Goal: Transaction & Acquisition: Subscribe to service/newsletter

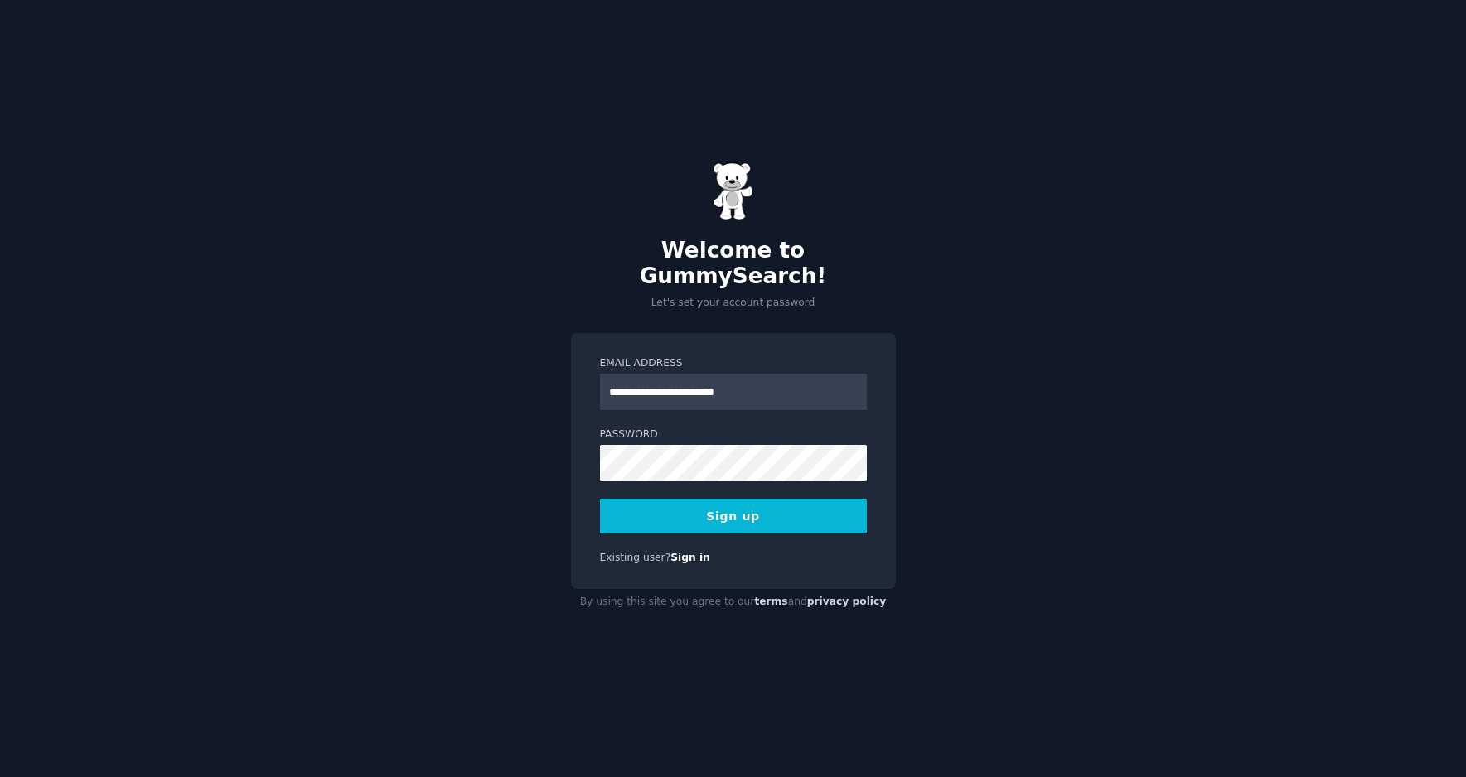
type input "**********"
click at [714, 511] on button "Sign up" at bounding box center [733, 516] width 267 height 35
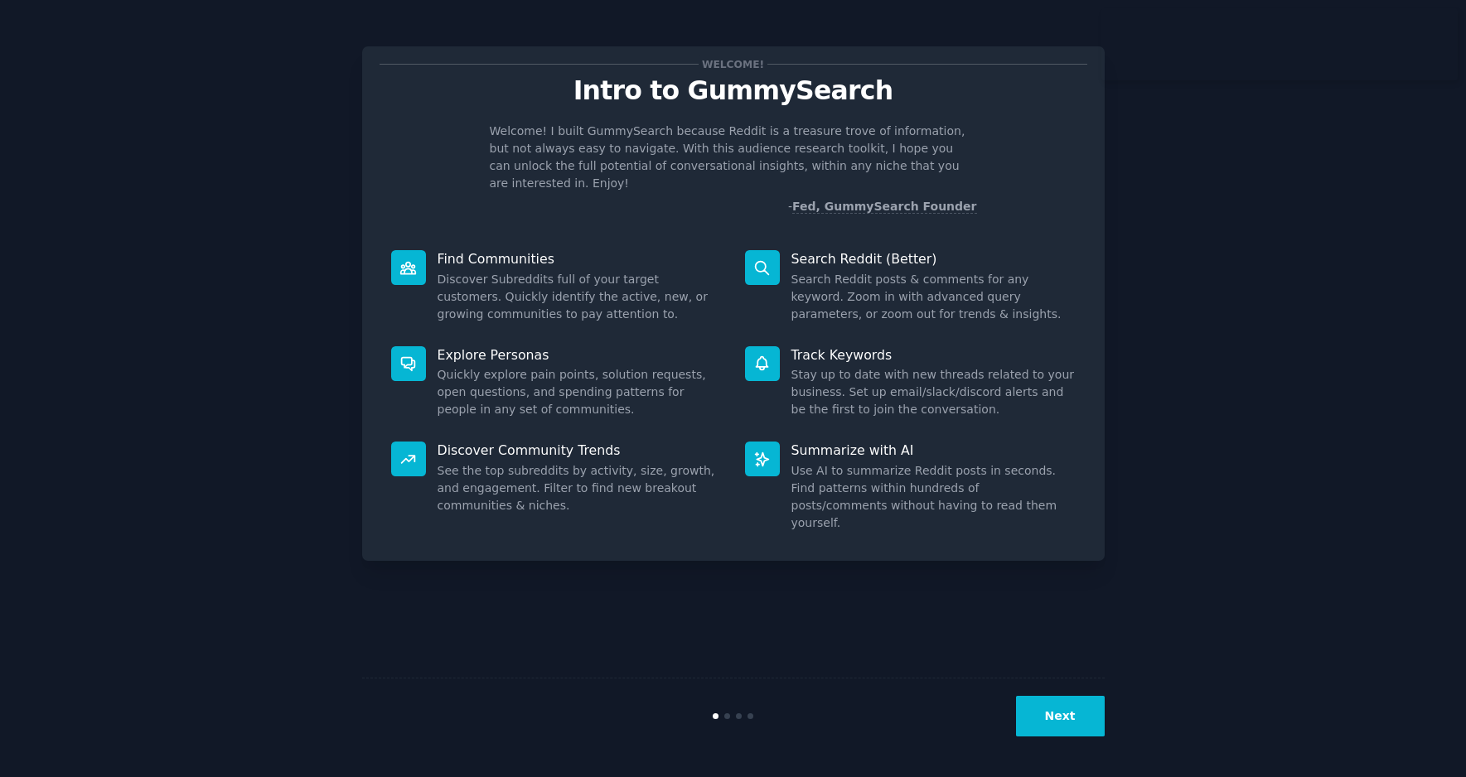
click at [1064, 730] on button "Next" at bounding box center [1060, 716] width 89 height 41
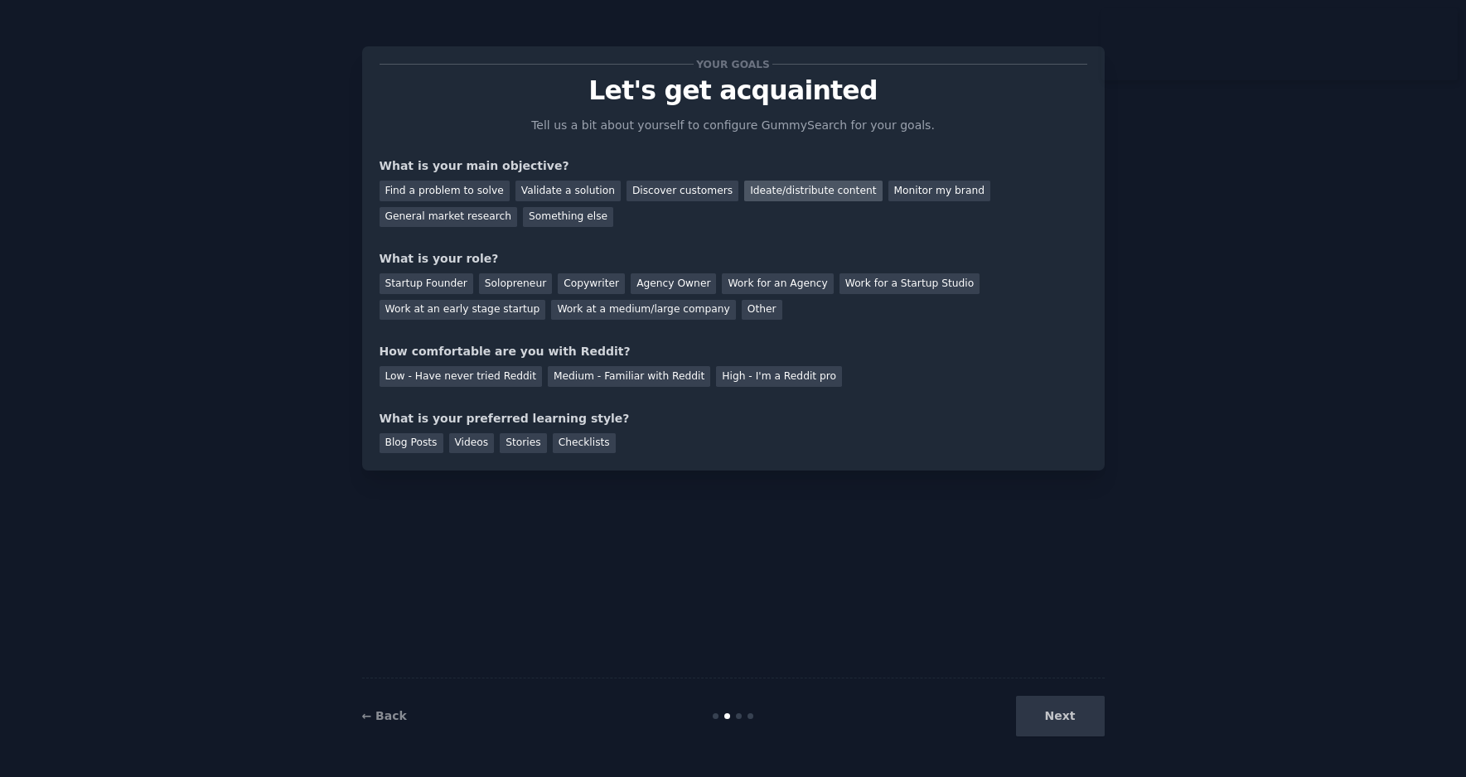
click at [753, 186] on div "Ideate/distribute content" at bounding box center [813, 191] width 138 height 21
click at [670, 291] on div "Agency Owner" at bounding box center [673, 283] width 85 height 21
click at [427, 275] on div "Startup Founder" at bounding box center [427, 283] width 94 height 21
click at [479, 273] on div "Solopreneur" at bounding box center [515, 283] width 73 height 21
click at [674, 278] on div "Agency Owner" at bounding box center [673, 283] width 85 height 21
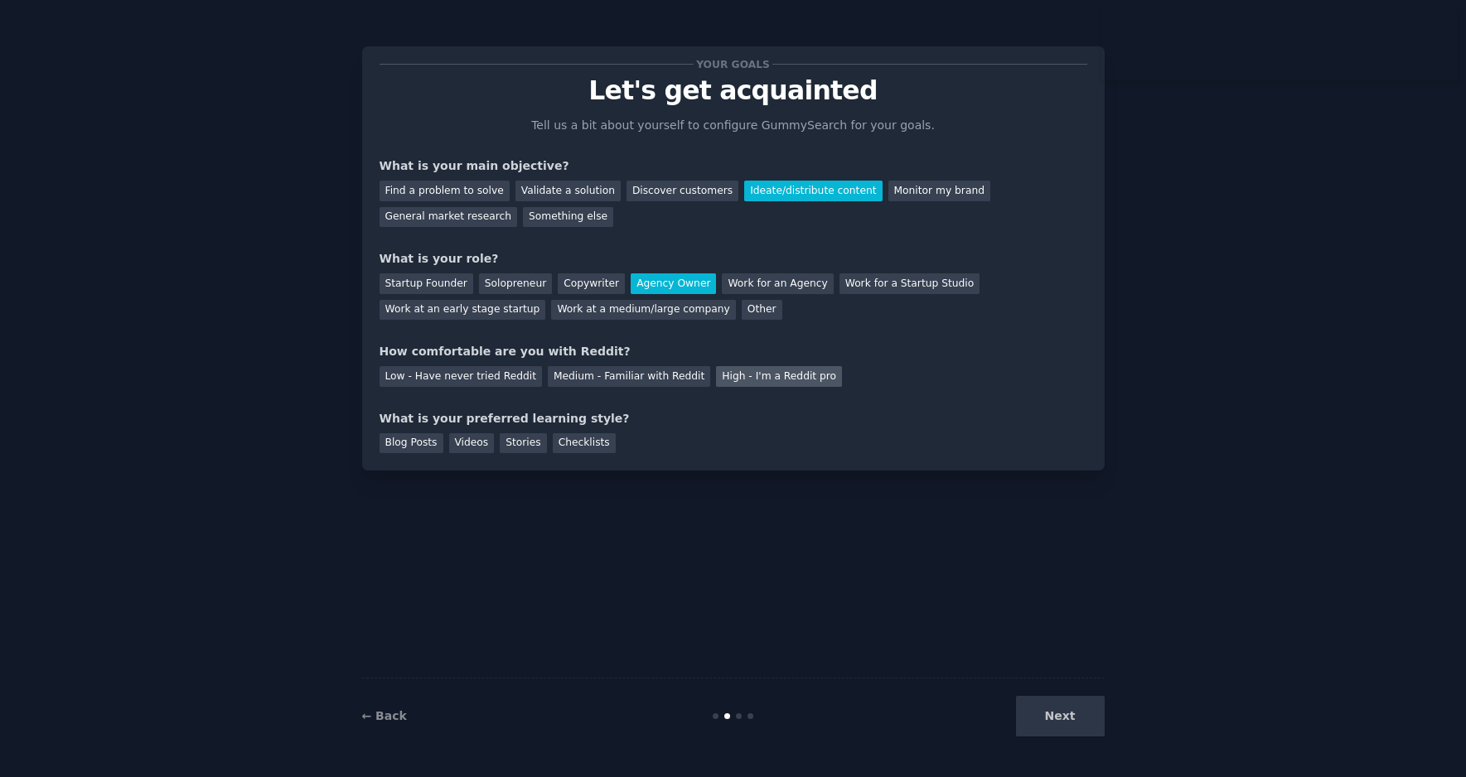
click at [727, 379] on div "High - I'm a Reddit pro" at bounding box center [779, 376] width 126 height 21
click at [438, 447] on div "Blog Posts" at bounding box center [412, 443] width 64 height 21
click at [1100, 716] on button "Next" at bounding box center [1060, 716] width 89 height 41
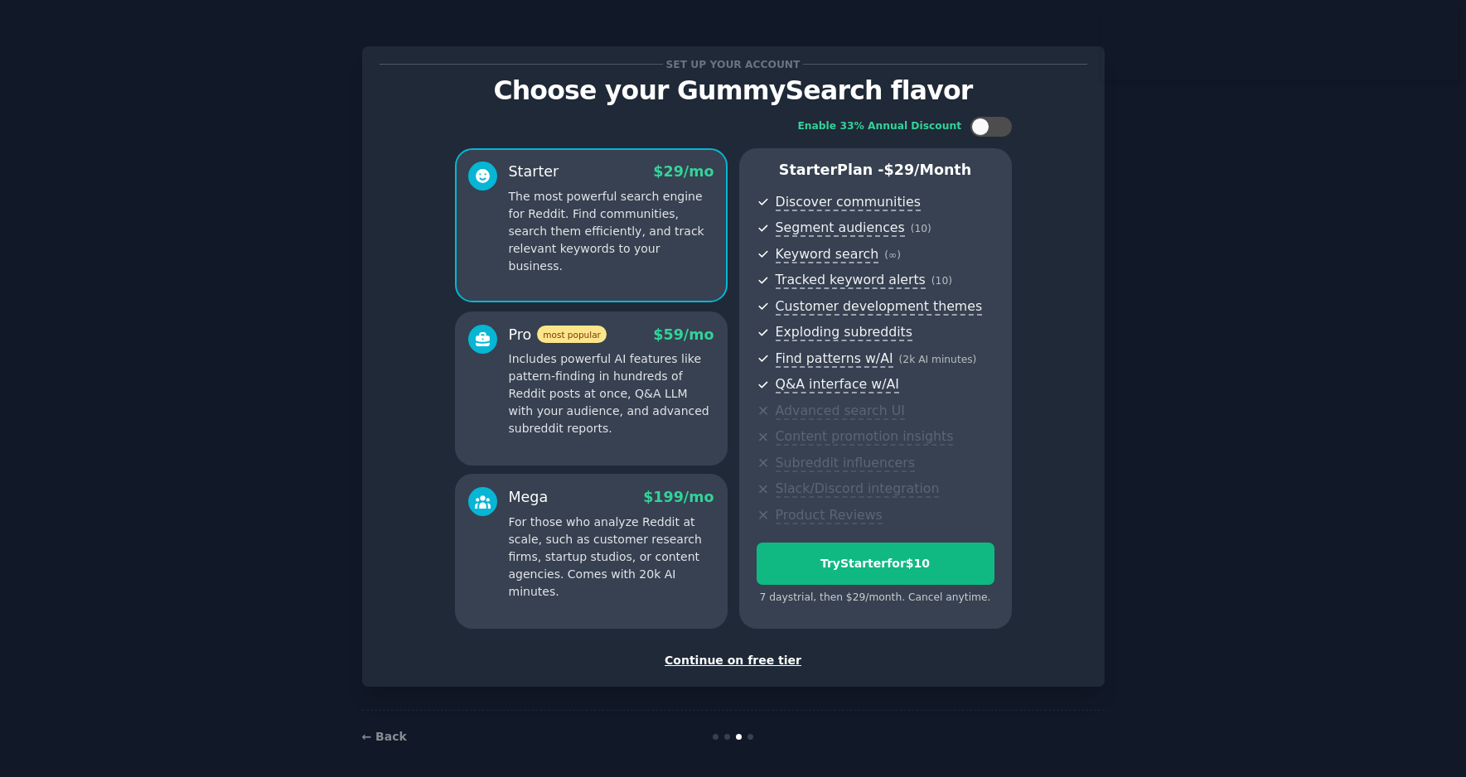
click at [779, 664] on div "Continue on free tier" at bounding box center [734, 660] width 708 height 17
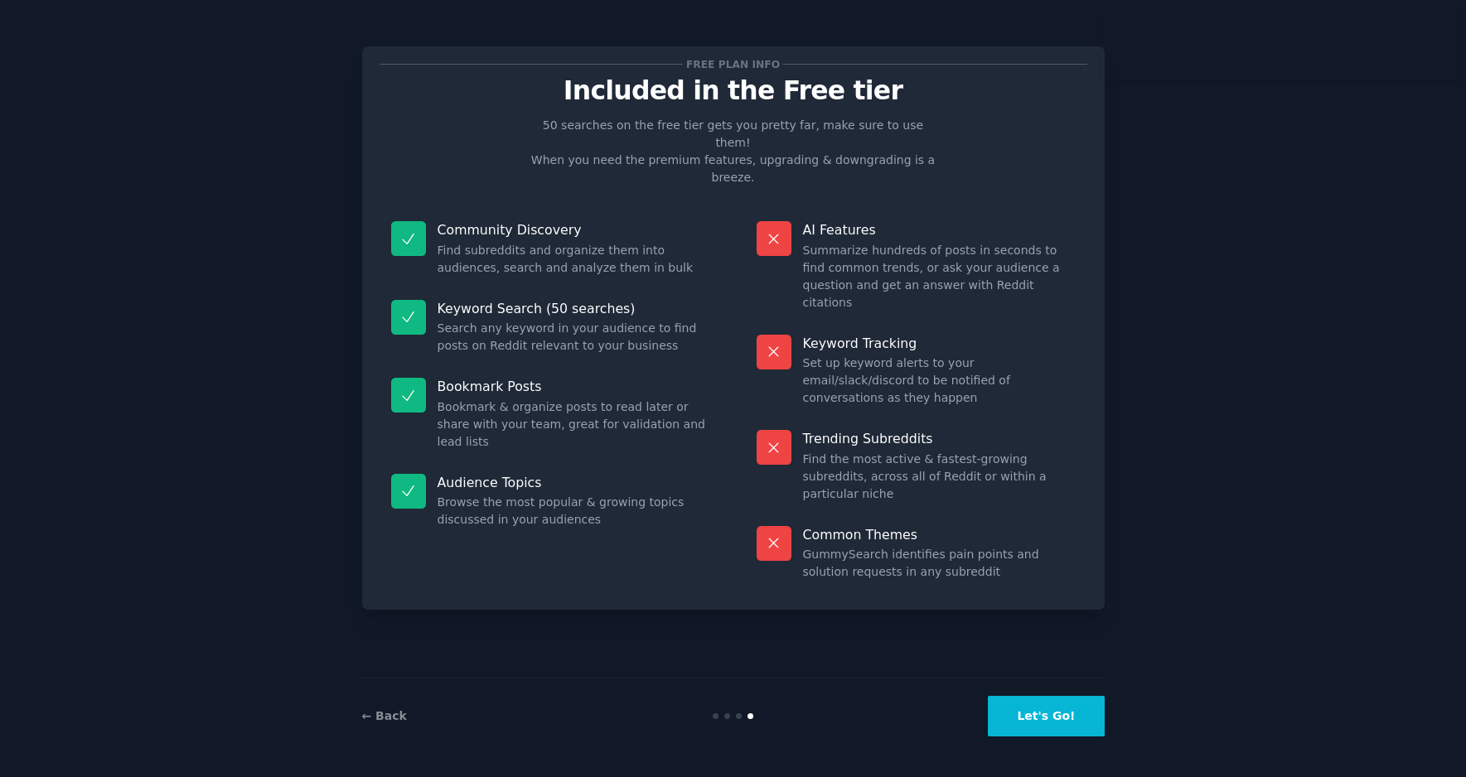
drag, startPoint x: 1050, startPoint y: 743, endPoint x: 1041, endPoint y: 739, distance: 10.0
click at [1050, 738] on div "← Back Let's Go!" at bounding box center [733, 716] width 743 height 76
click at [1076, 714] on button "Let's Go!" at bounding box center [1046, 716] width 116 height 41
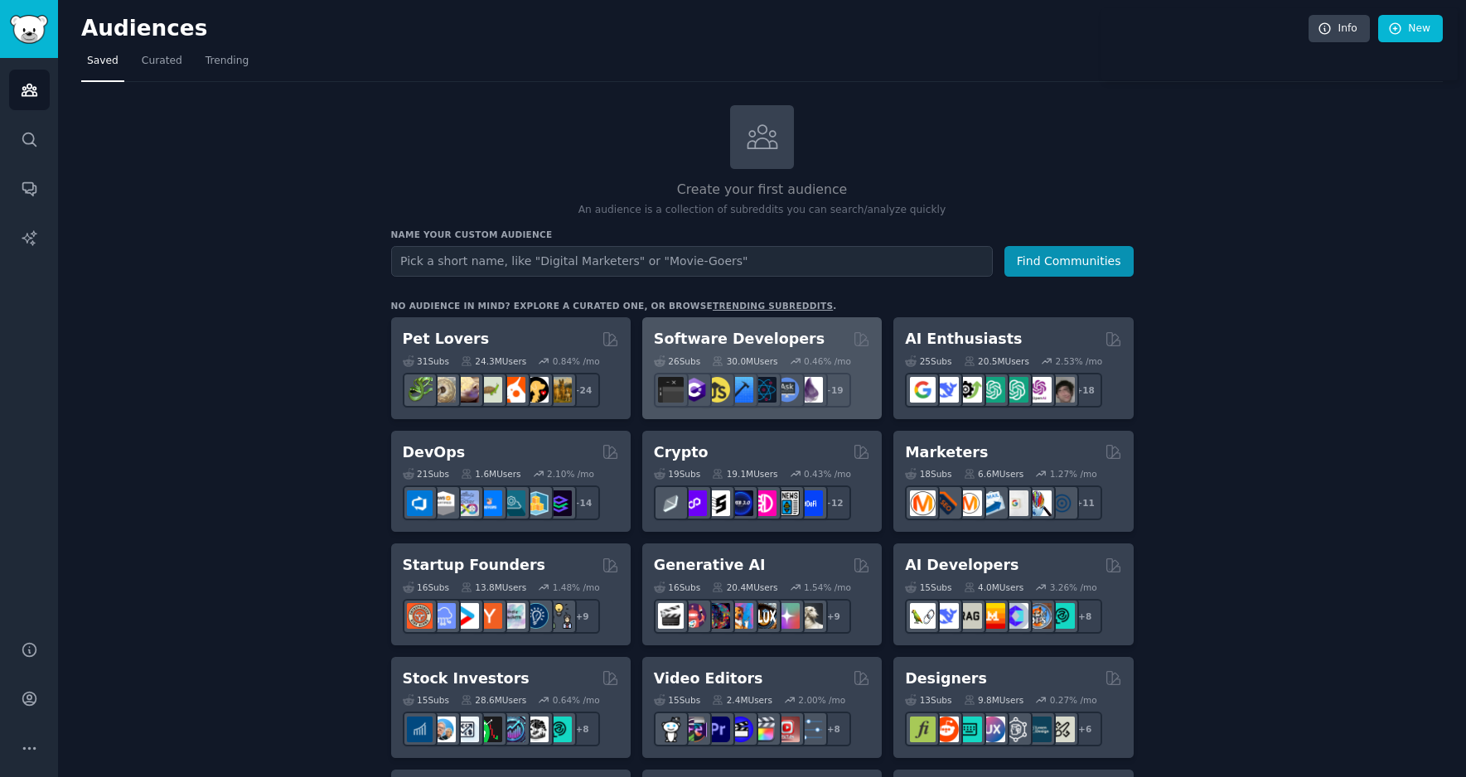
click at [795, 350] on div "26 Sub s 30.0M Users 0.46 % /mo r/AskComputerScience + 19" at bounding box center [762, 379] width 216 height 58
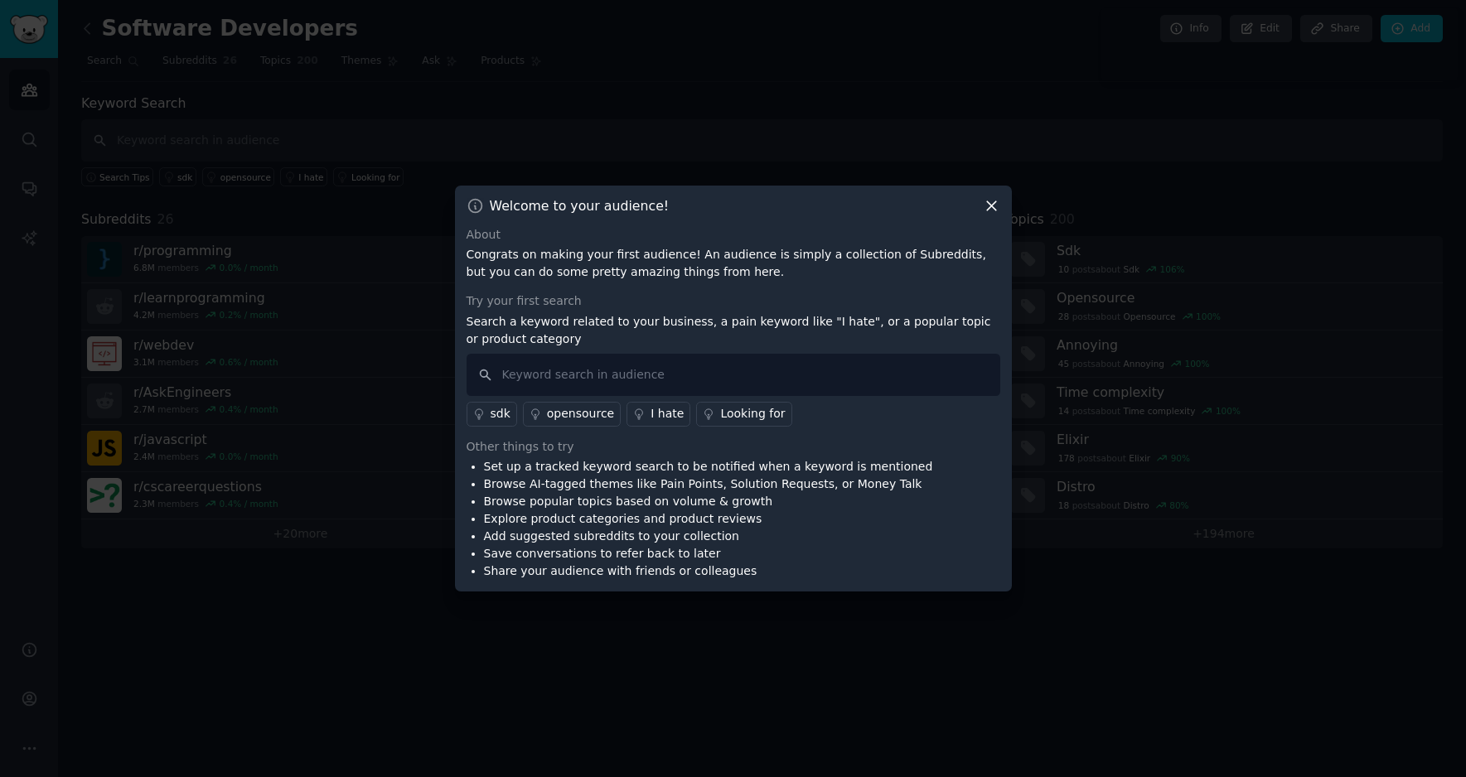
click at [994, 220] on div "Welcome to your audience! About Congrats on making your first audience! An audi…" at bounding box center [733, 389] width 557 height 407
click at [998, 217] on div "Welcome to your audience! About Congrats on making your first audience! An audi…" at bounding box center [733, 389] width 557 height 407
